Goal: Task Accomplishment & Management: Complete application form

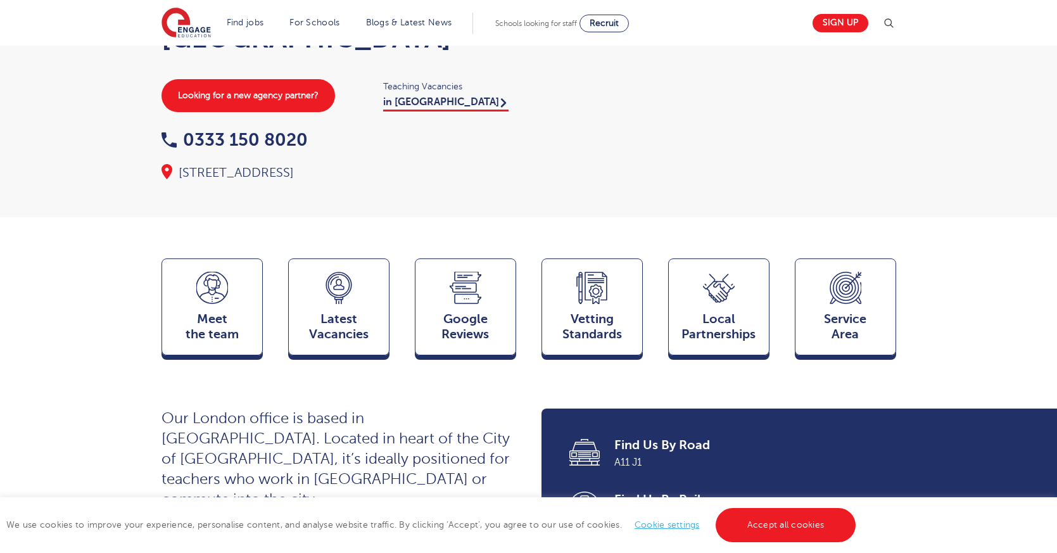
scroll to position [152, 0]
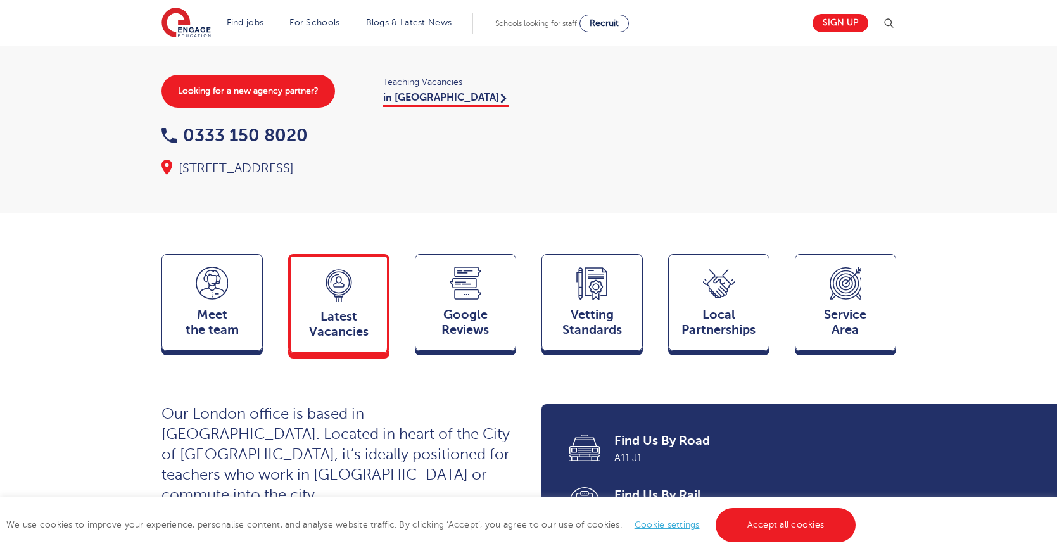
click at [326, 302] on icon at bounding box center [339, 285] width 32 height 32
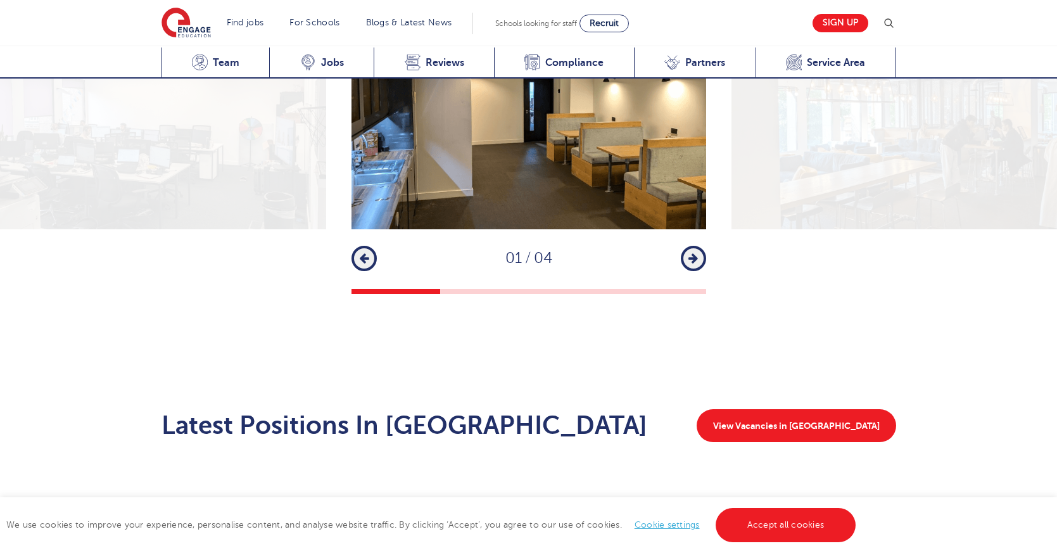
scroll to position [1807, 0]
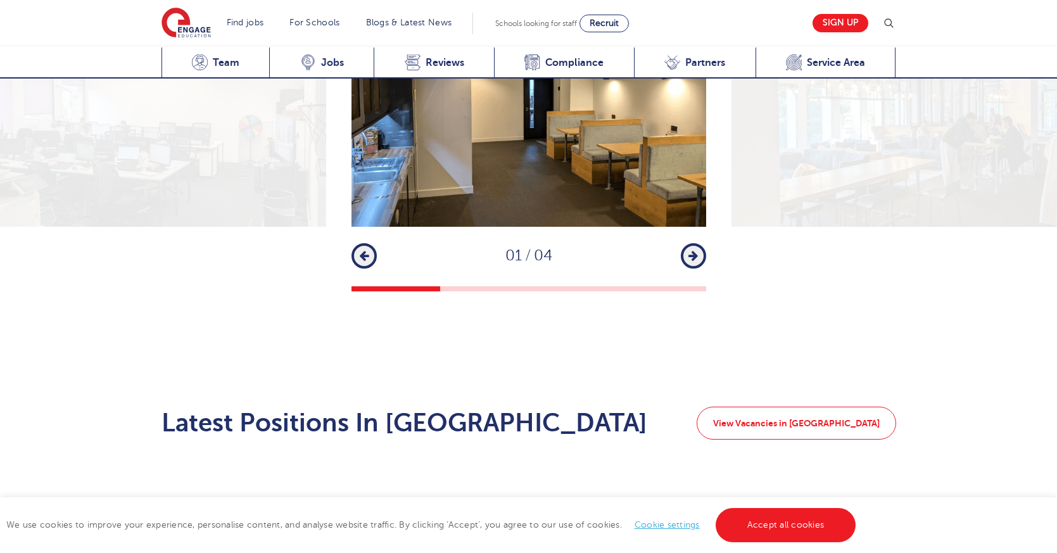
click at [810, 407] on link "View Vacancies in [GEOGRAPHIC_DATA]" at bounding box center [797, 423] width 200 height 33
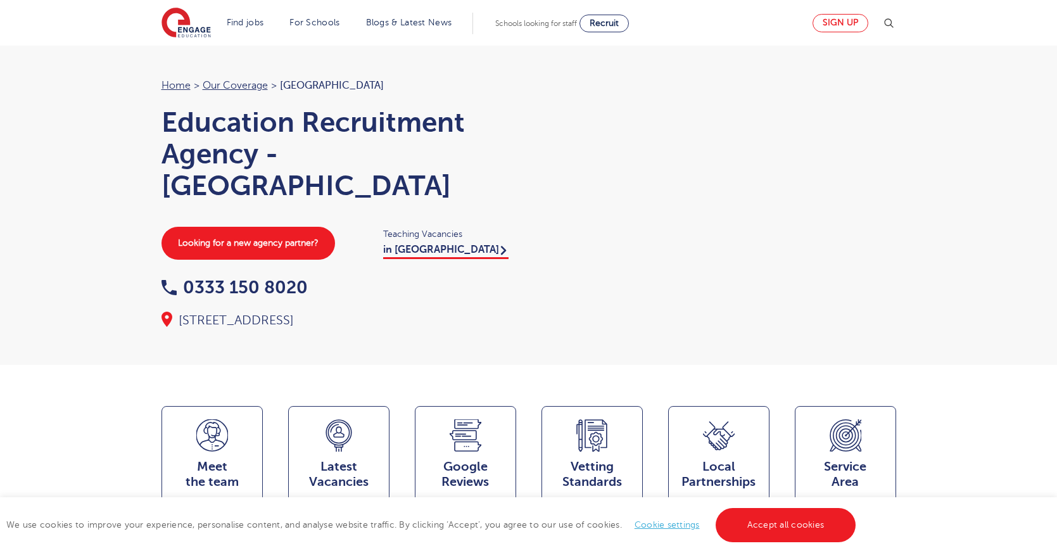
click at [842, 21] on link "Sign up" at bounding box center [841, 23] width 56 height 18
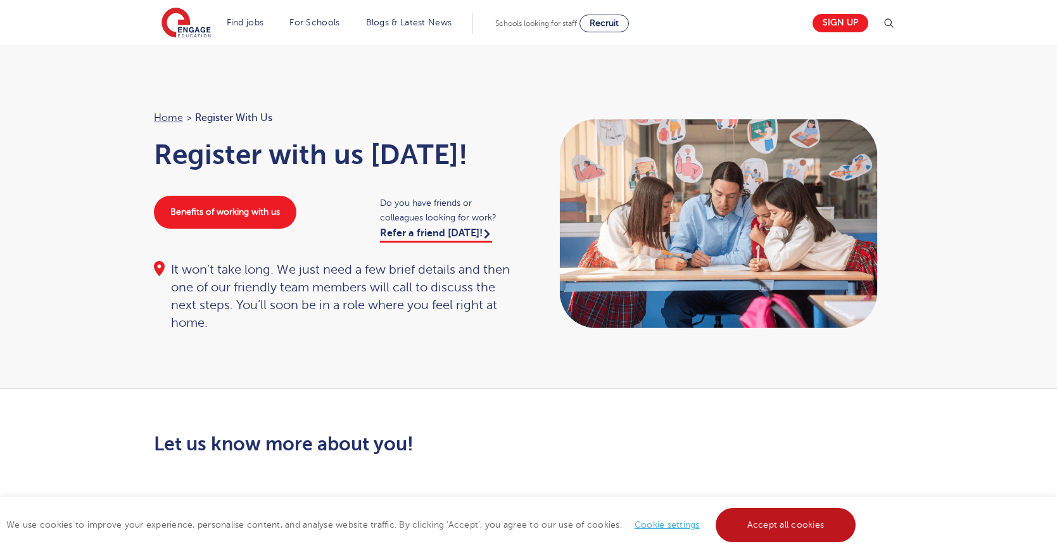
click at [805, 517] on link "Accept all cookies" at bounding box center [786, 525] width 141 height 34
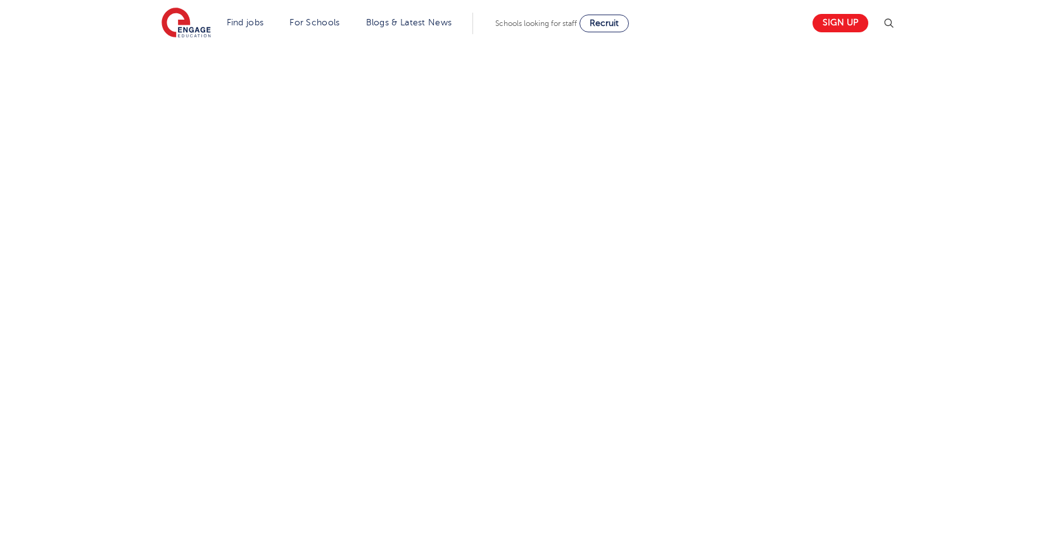
scroll to position [467, 0]
